Goal: Task Accomplishment & Management: Manage account settings

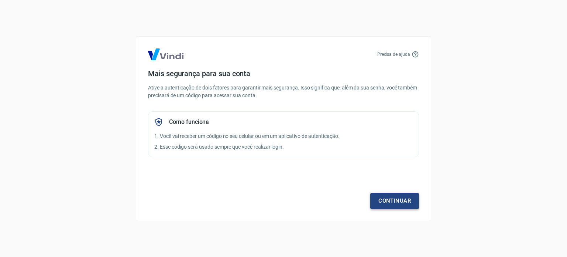
click at [398, 193] on link "Continuar" at bounding box center [394, 201] width 49 height 16
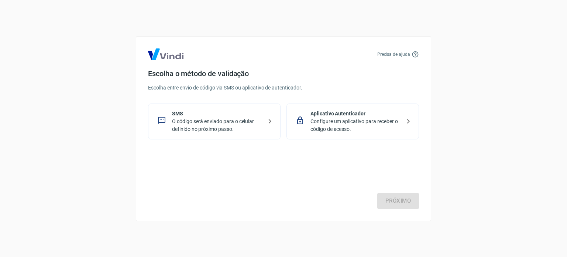
click at [177, 119] on p "O código será enviado para o celular definido no próximo passo." at bounding box center [217, 125] width 90 height 16
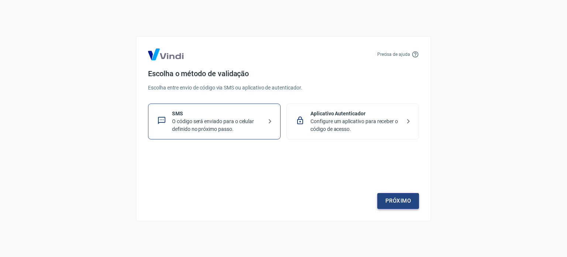
click at [407, 205] on link "Próximo" at bounding box center [398, 201] width 42 height 16
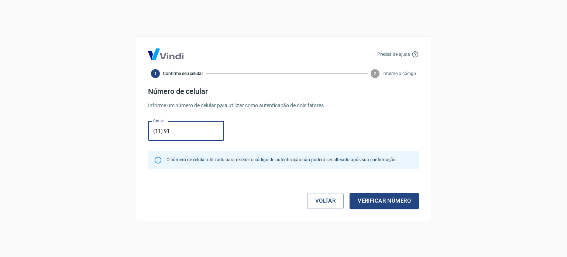
type input "[PHONE_NUMBER]"
drag, startPoint x: 379, startPoint y: 196, endPoint x: 379, endPoint y: 201, distance: 5.2
click at [379, 198] on button "Verificar número" at bounding box center [384, 201] width 69 height 16
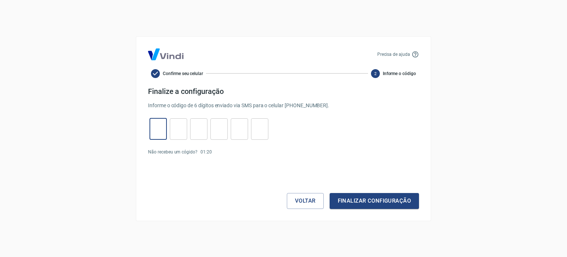
click at [164, 127] on input "tel" at bounding box center [158, 129] width 17 height 16
type input "4"
type input "6"
type input "7"
type input "5"
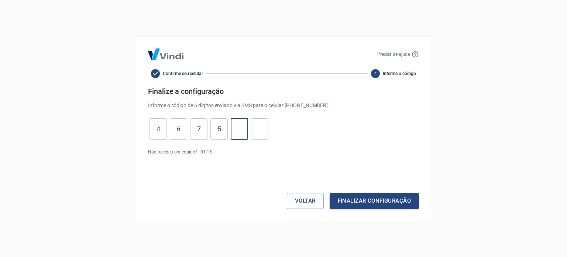
type input "0"
type input "1"
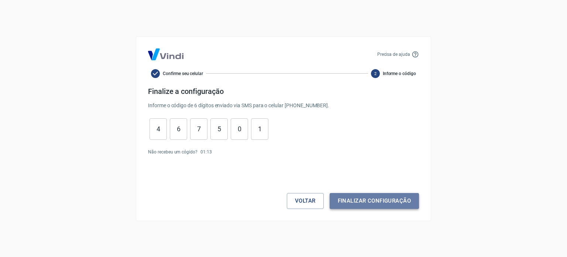
click at [377, 205] on button "Finalizar configuração" at bounding box center [374, 201] width 89 height 16
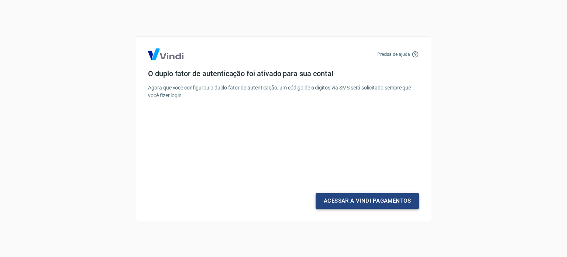
click at [389, 202] on link "Acessar a Vindi Pagamentos" at bounding box center [367, 201] width 103 height 16
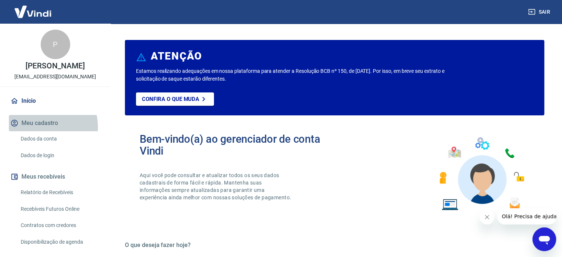
click at [42, 127] on button "Meu cadastro" at bounding box center [55, 123] width 93 height 16
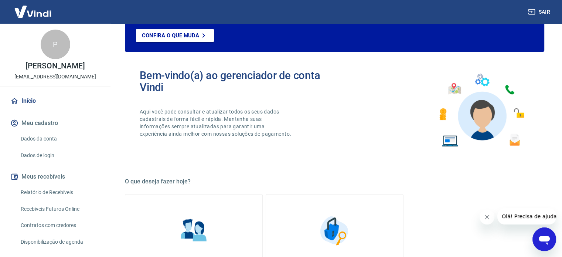
scroll to position [185, 0]
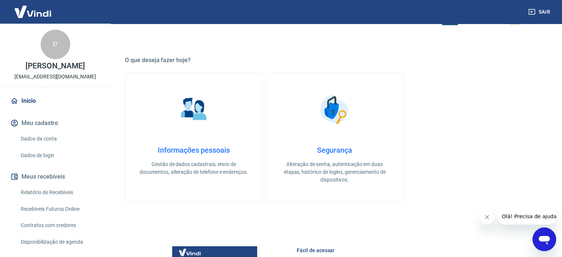
click at [38, 137] on link "Dados da conta" at bounding box center [60, 138] width 84 height 15
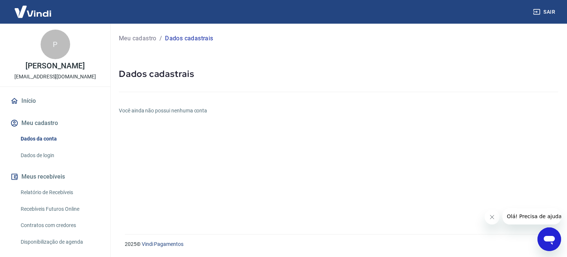
click at [49, 153] on link "Dados de login" at bounding box center [60, 155] width 84 height 15
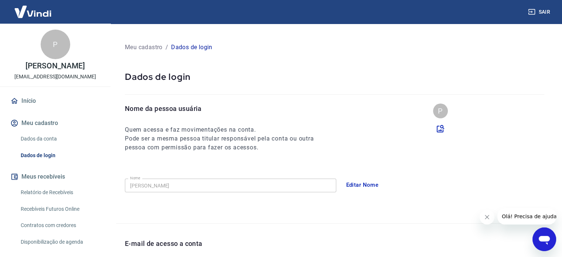
click at [36, 97] on link "Início" at bounding box center [55, 101] width 93 height 16
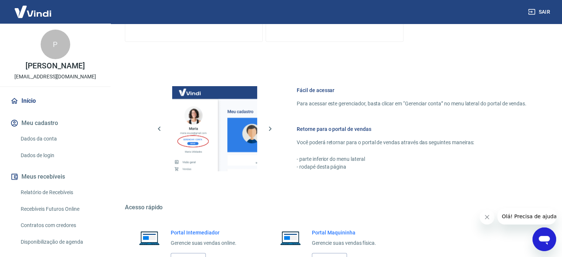
scroll to position [255, 0]
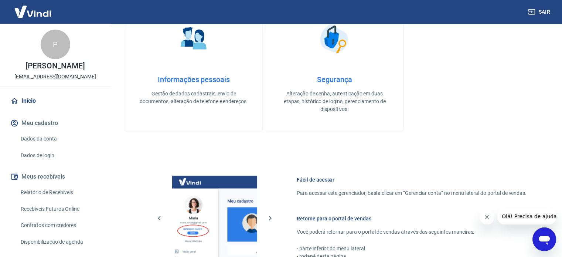
click at [43, 68] on p "[PERSON_NAME]" at bounding box center [54, 66] width 59 height 8
click at [45, 77] on p "[EMAIL_ADDRESS][DOMAIN_NAME]" at bounding box center [55, 77] width 82 height 8
click at [26, 104] on link "Início" at bounding box center [55, 101] width 93 height 16
click at [55, 48] on div "P" at bounding box center [56, 45] width 30 height 30
click at [50, 120] on button "Meu cadastro" at bounding box center [55, 123] width 93 height 16
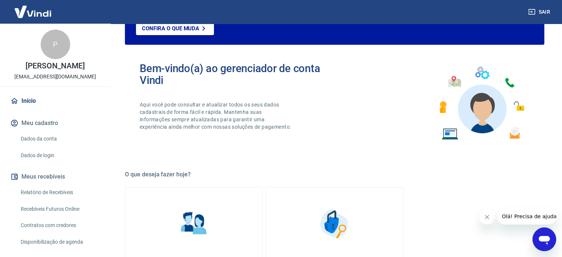
scroll to position [107, 0]
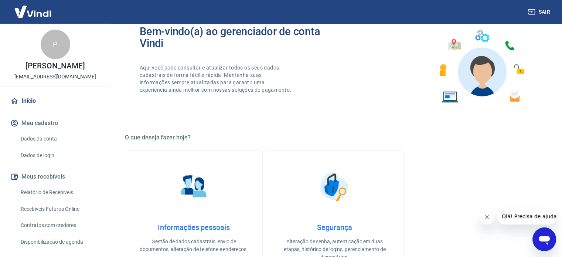
click at [180, 178] on img at bounding box center [193, 186] width 37 height 37
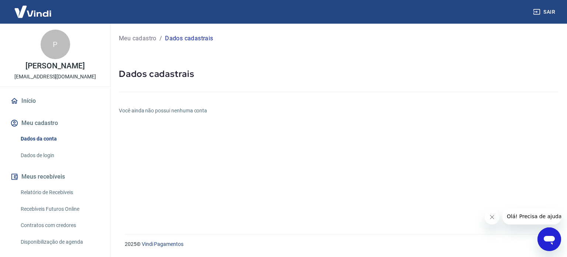
click at [41, 126] on button "Meu cadastro" at bounding box center [55, 123] width 93 height 16
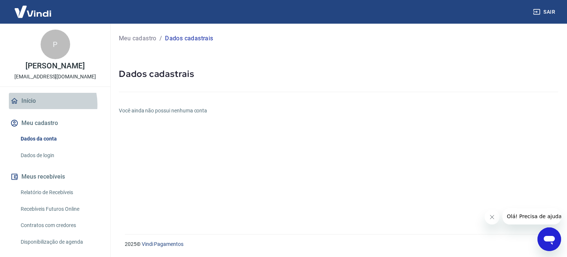
click at [38, 105] on link "Início" at bounding box center [55, 101] width 93 height 16
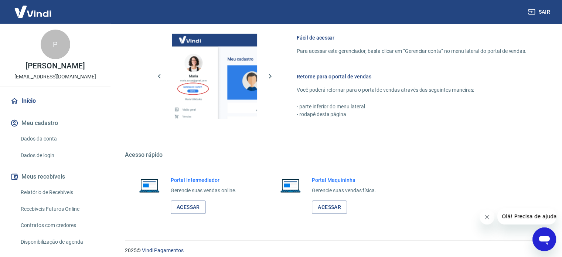
scroll to position [403, 0]
